Goal: Information Seeking & Learning: Check status

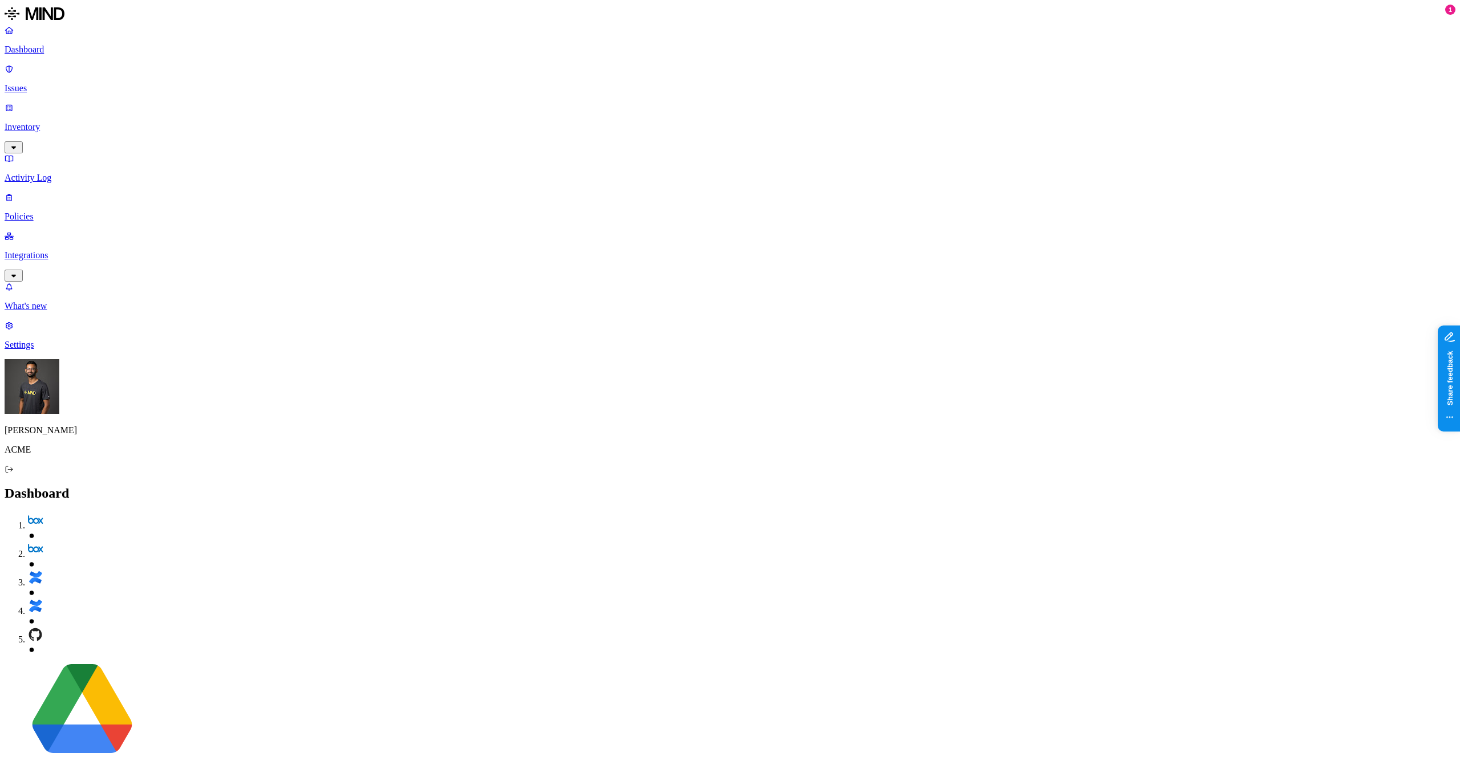
click at [82, 83] on p "Issues" at bounding box center [730, 88] width 1451 height 10
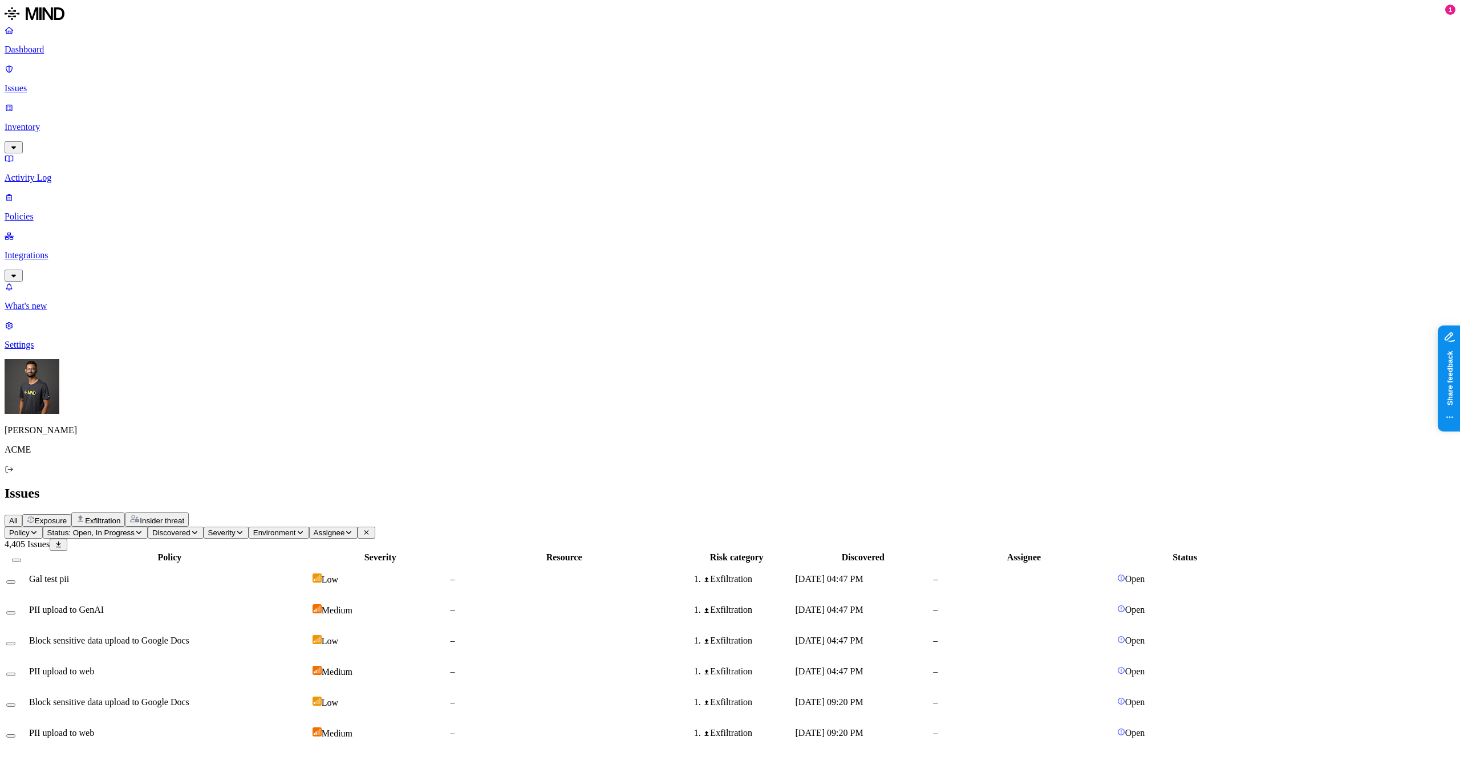
click at [310, 574] on div "Gal test pii" at bounding box center [169, 579] width 281 height 10
click at [88, 103] on link "Inventory" at bounding box center [730, 127] width 1451 height 49
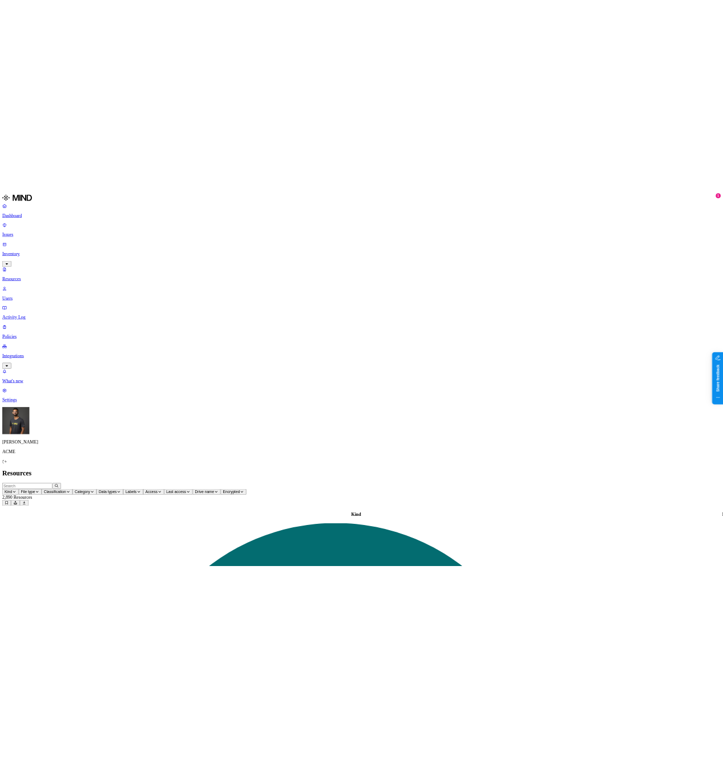
scroll to position [120, 0]
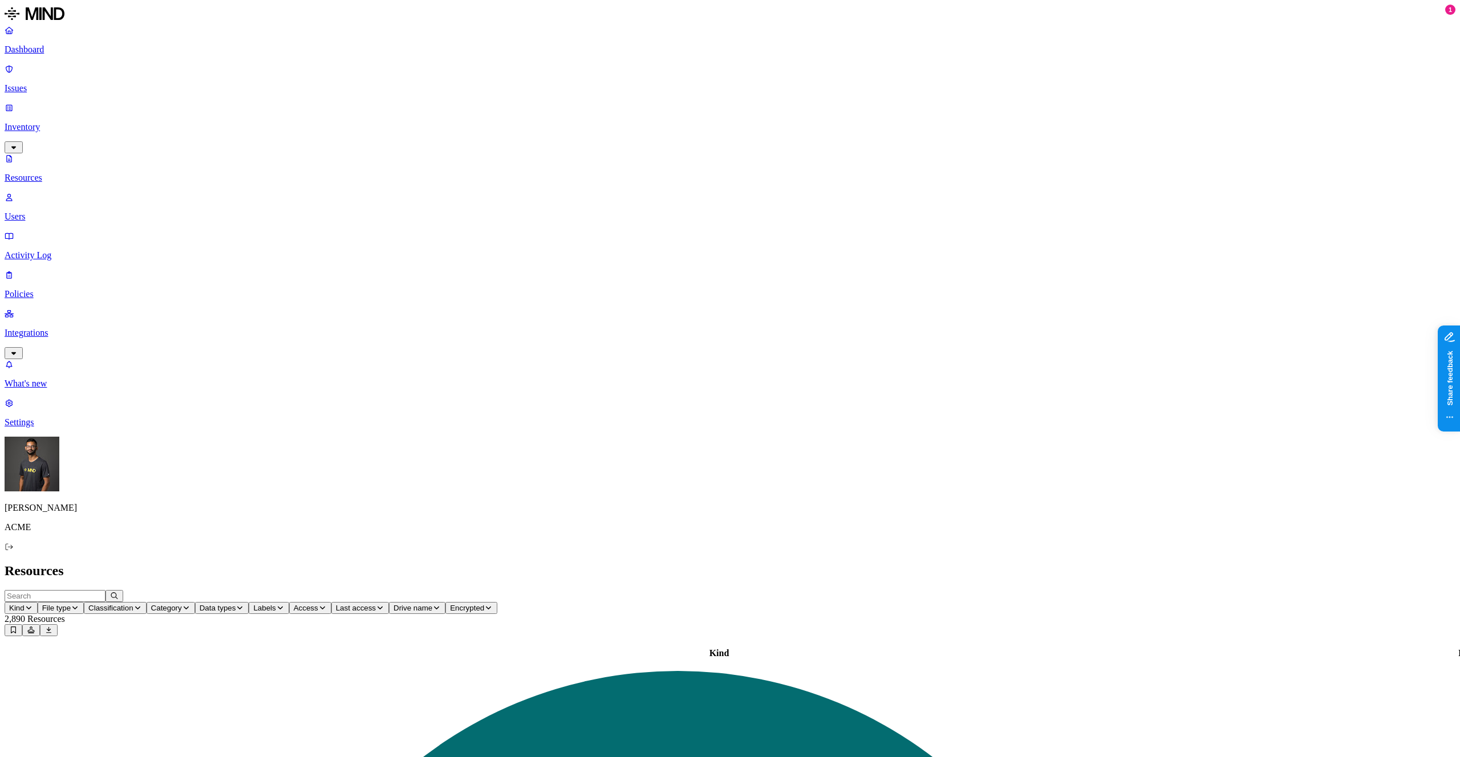
click at [80, 328] on p "Integrations" at bounding box center [730, 333] width 1451 height 10
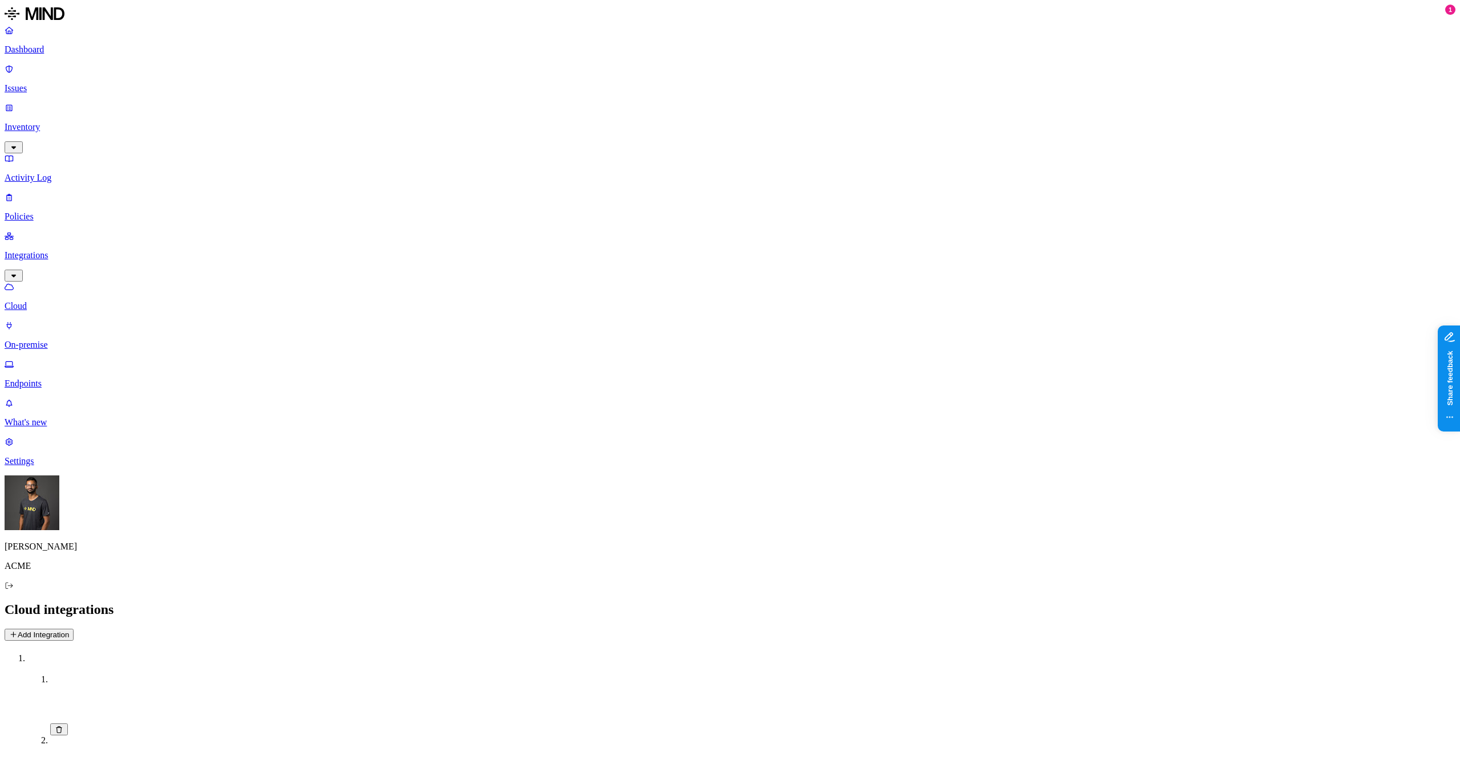
click at [64, 379] on p "Endpoints" at bounding box center [730, 384] width 1451 height 10
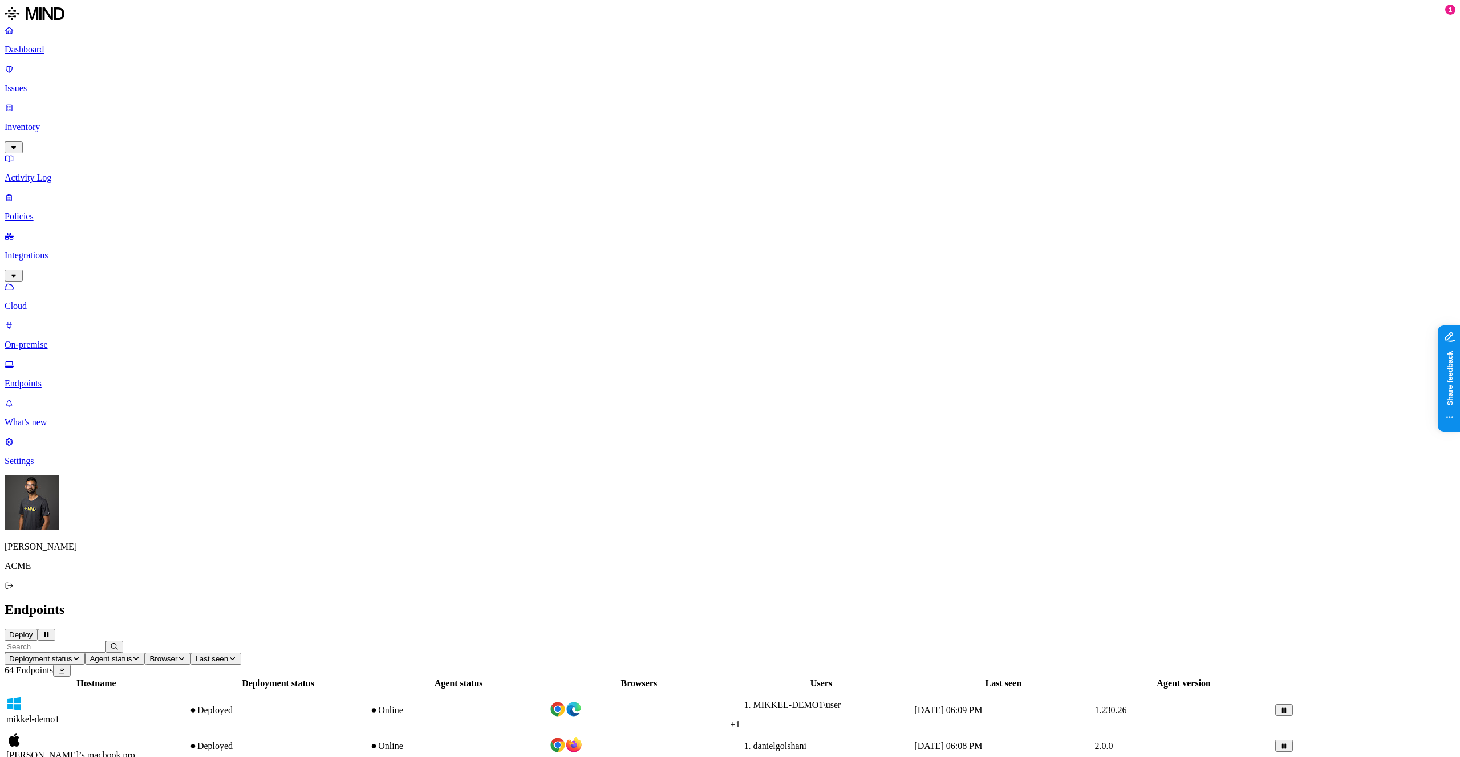
click at [52, 340] on p "On-premise" at bounding box center [730, 345] width 1451 height 10
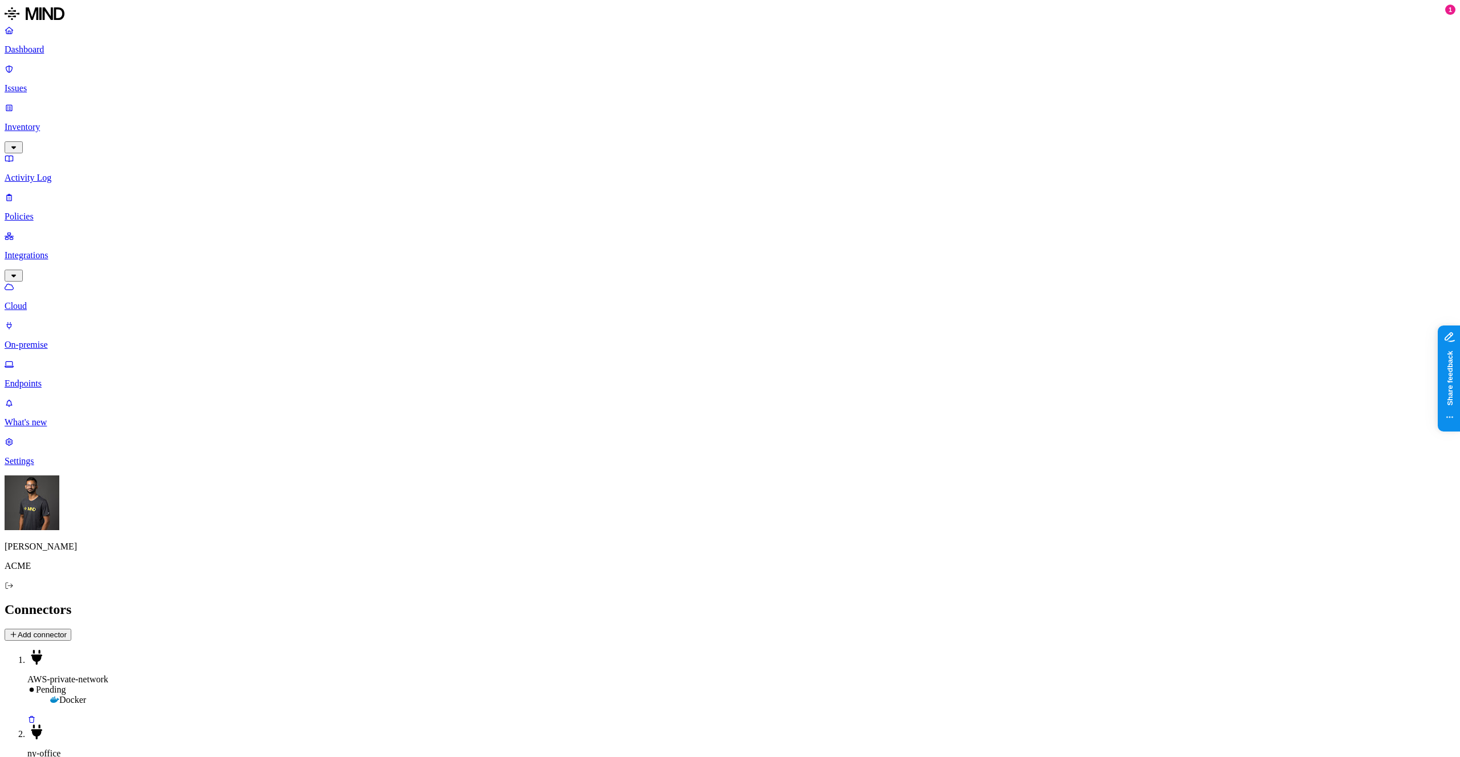
click at [51, 379] on p "Endpoints" at bounding box center [730, 384] width 1451 height 10
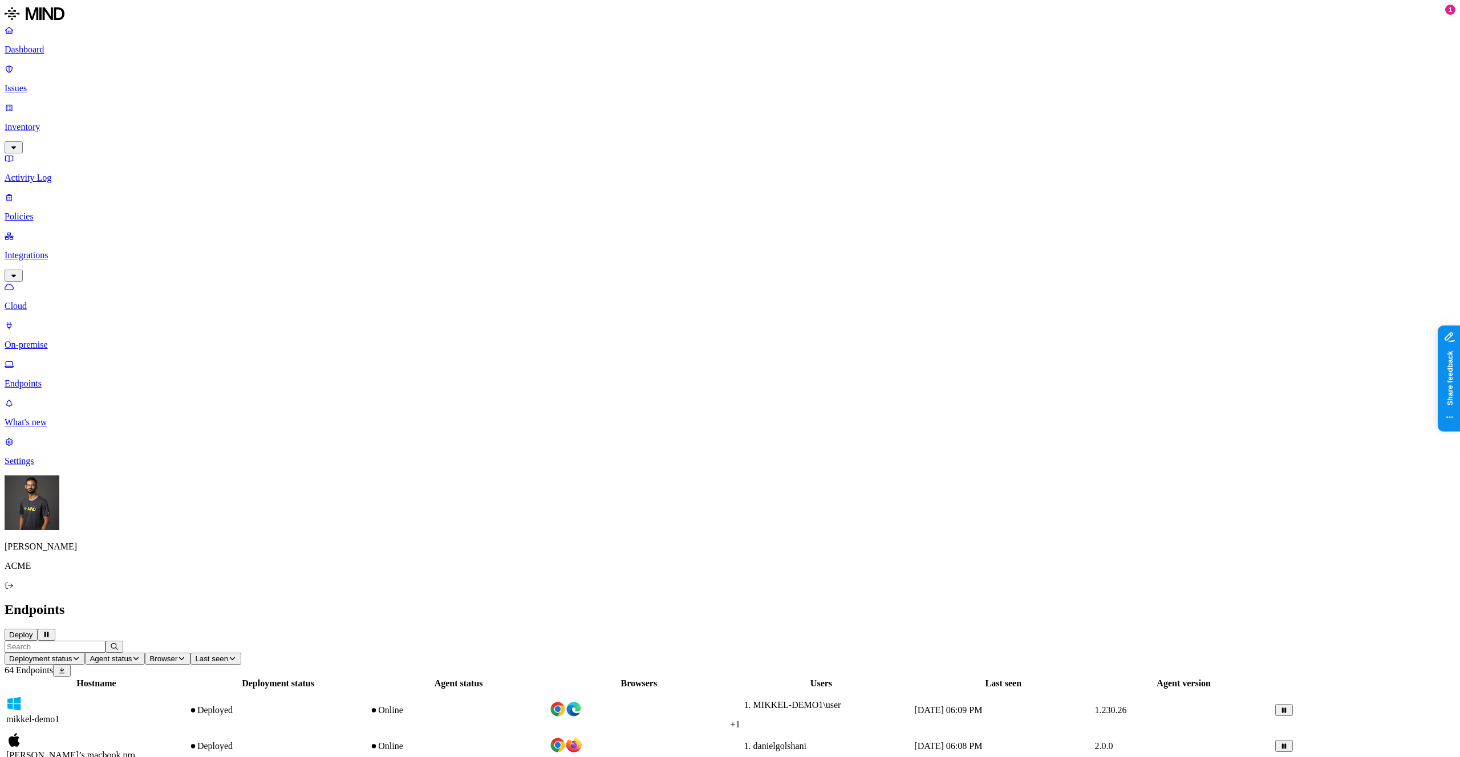
click at [85, 653] on button "Deployment status" at bounding box center [45, 659] width 80 height 12
click at [191, 653] on button "Browser" at bounding box center [168, 659] width 46 height 12
click at [395, 83] on button "button" at bounding box center [399, 84] width 9 height 3
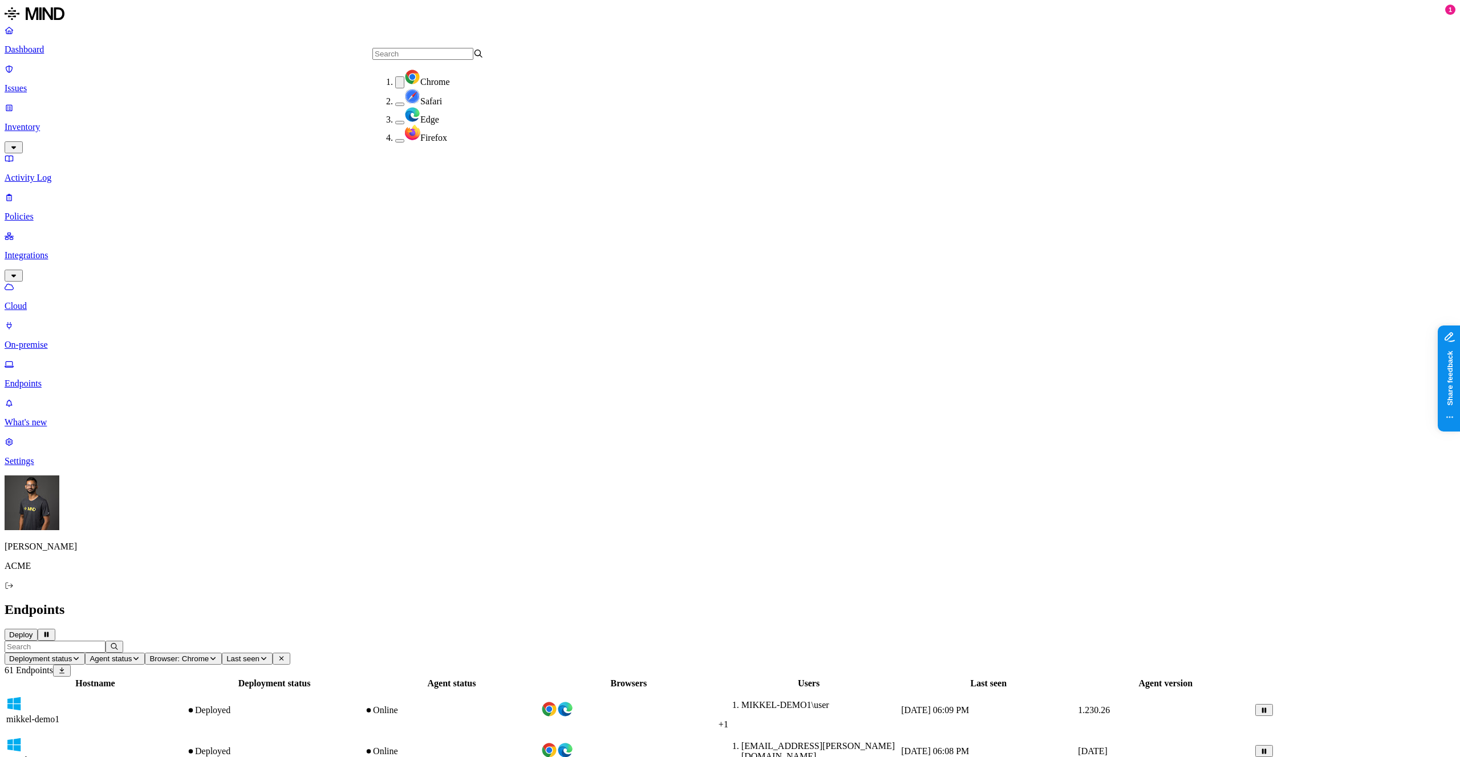
click at [633, 602] on div "Endpoints Deploy" at bounding box center [730, 621] width 1451 height 39
click at [1254, 602] on h2 "Endpoints" at bounding box center [730, 609] width 1451 height 15
click at [209, 655] on span "Browser: Chrome" at bounding box center [178, 659] width 59 height 9
click at [395, 84] on button "button" at bounding box center [399, 82] width 9 height 12
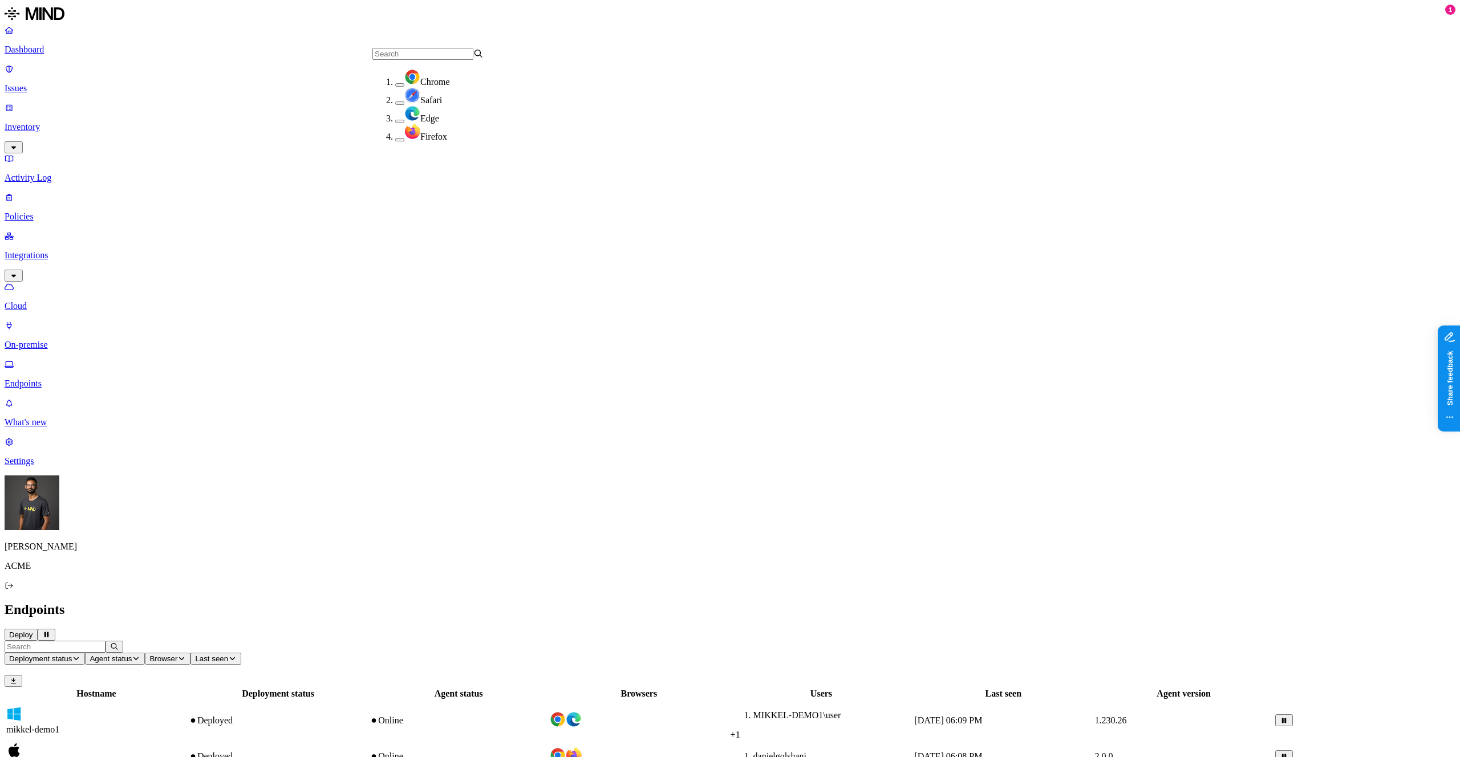
click at [658, 641] on header "Deployment status Agent status Browser Last seen ‌" at bounding box center [730, 664] width 1451 height 46
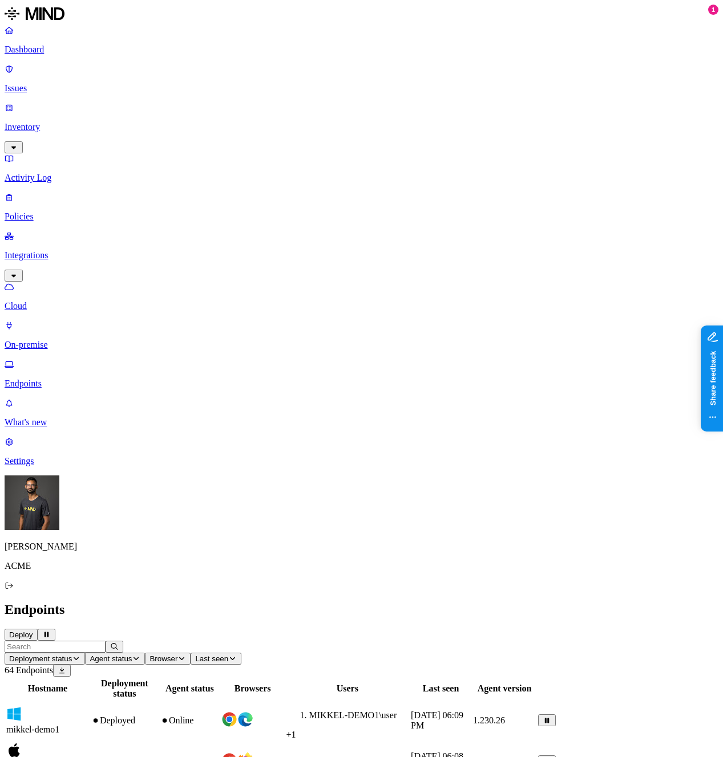
click at [177, 655] on span "Browser" at bounding box center [163, 659] width 28 height 9
click at [395, 83] on button "button" at bounding box center [399, 84] width 9 height 3
